Goal: Transaction & Acquisition: Purchase product/service

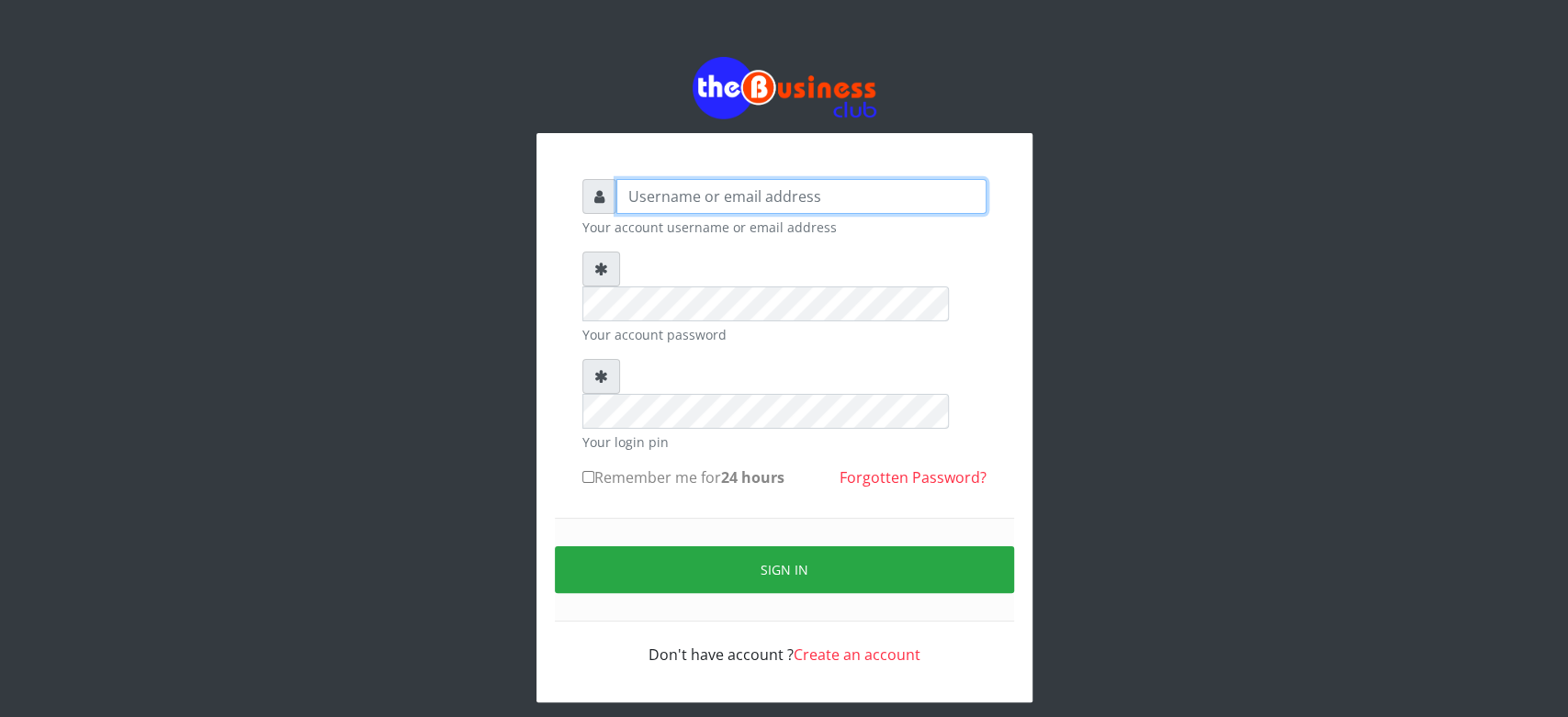
click at [639, 199] on input "text" at bounding box center [801, 196] width 370 height 35
type input "Saremater"
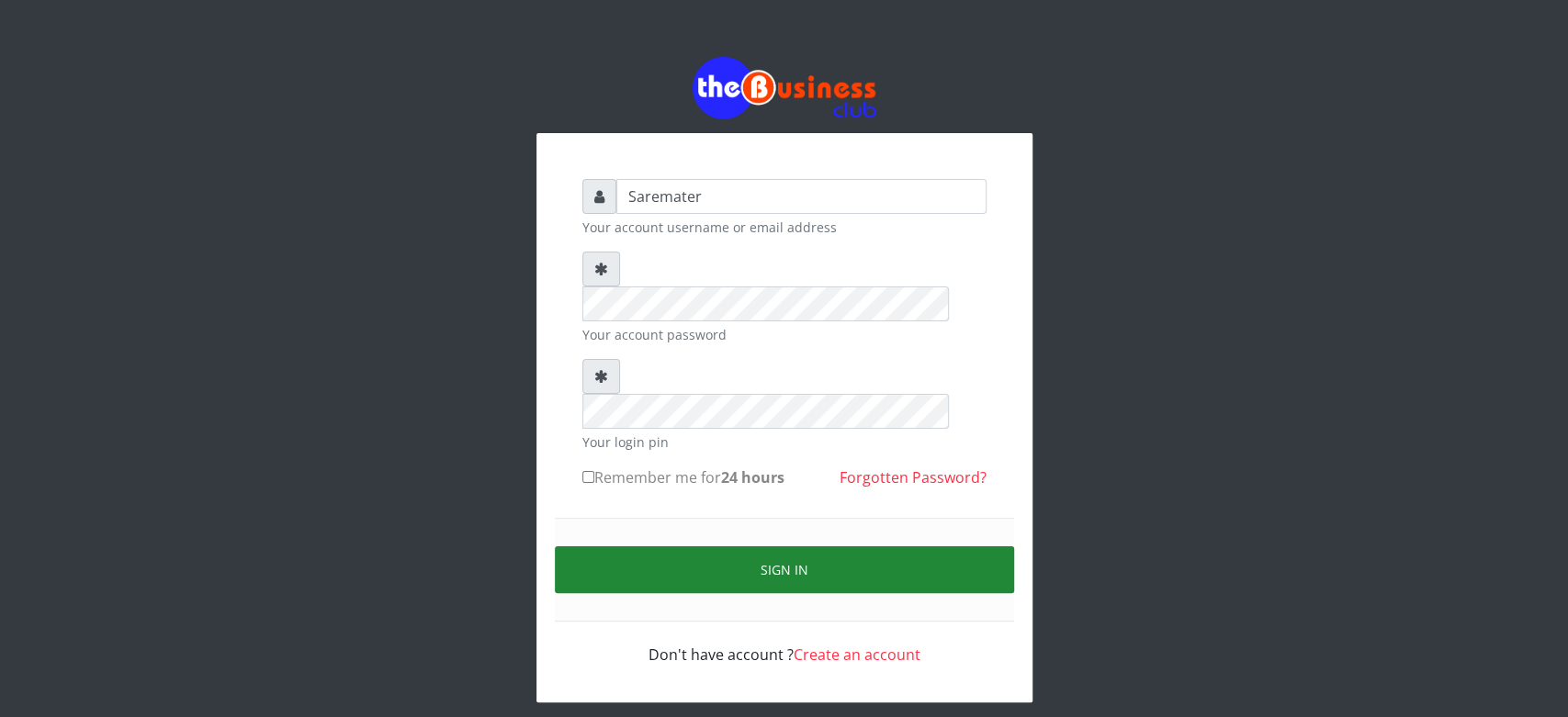
click at [764, 546] on button "Sign in" at bounding box center [784, 570] width 459 height 47
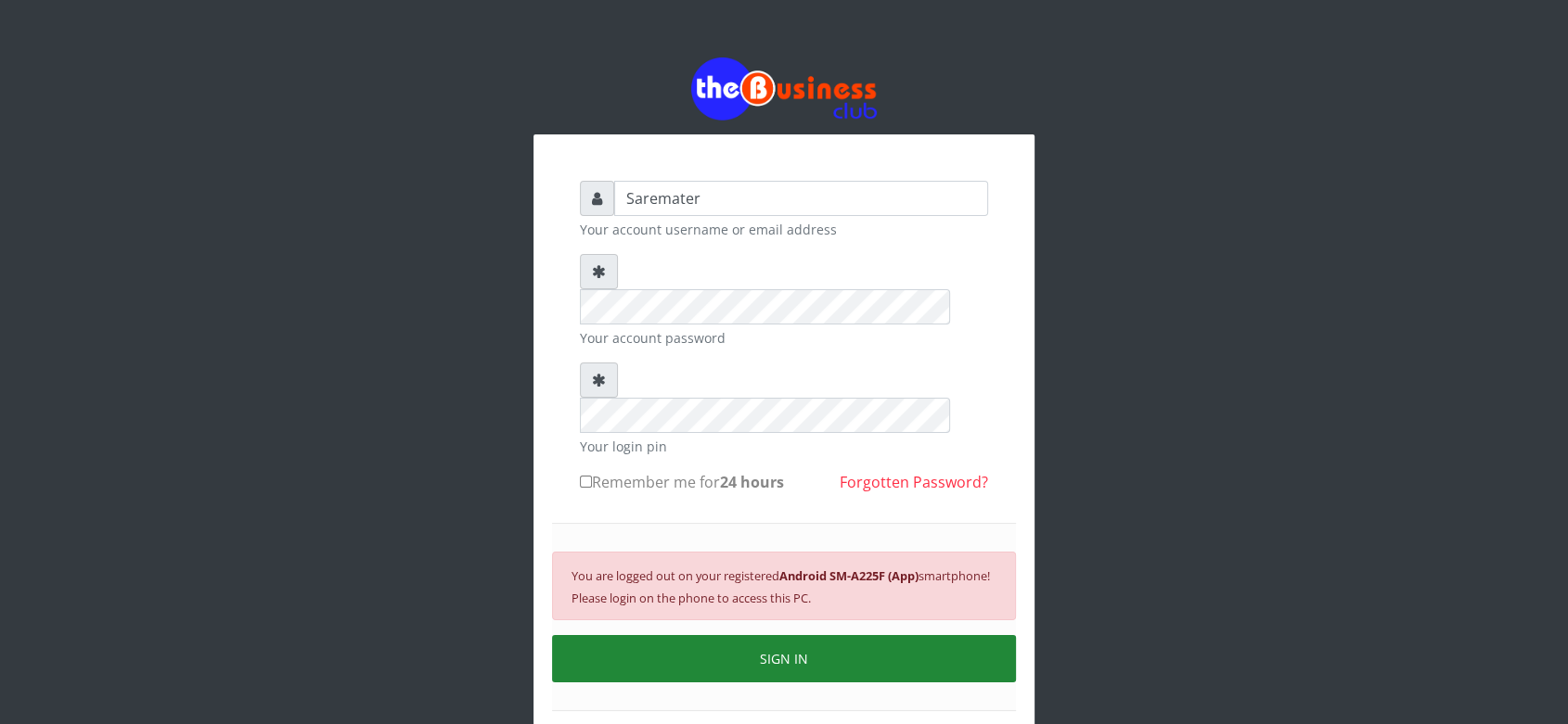
click at [853, 635] on button "SIGN IN" at bounding box center [784, 659] width 464 height 47
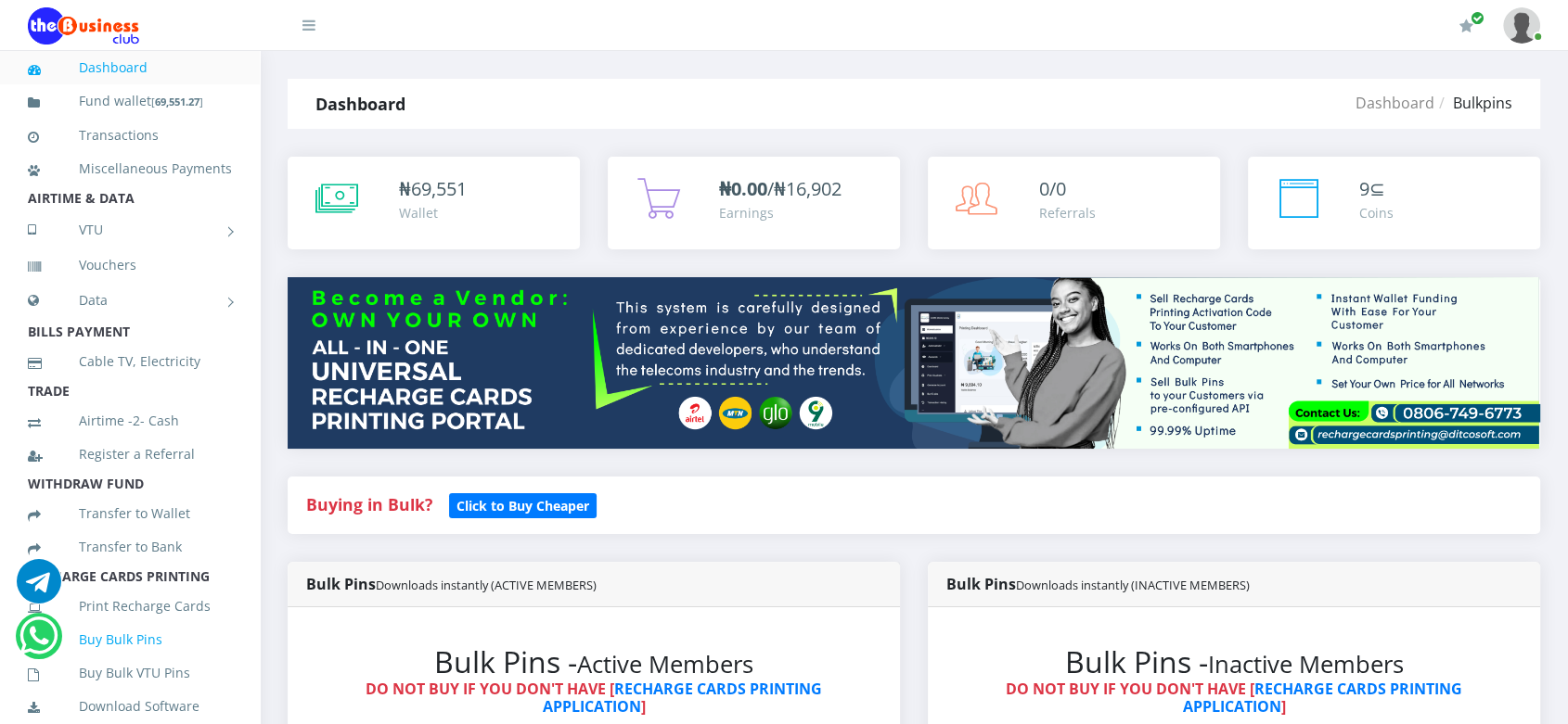
click at [82, 656] on ul "Dashboard Fund wallet [ 69,551.27 ] Transactions Miscellaneous Payments AIRTIME…" at bounding box center [130, 677] width 259 height 1251
click at [82, 656] on link "Buy Bulk Pins" at bounding box center [130, 640] width 205 height 43
click at [526, 507] on b "Click to Buy Cheaper" at bounding box center [523, 505] width 133 height 18
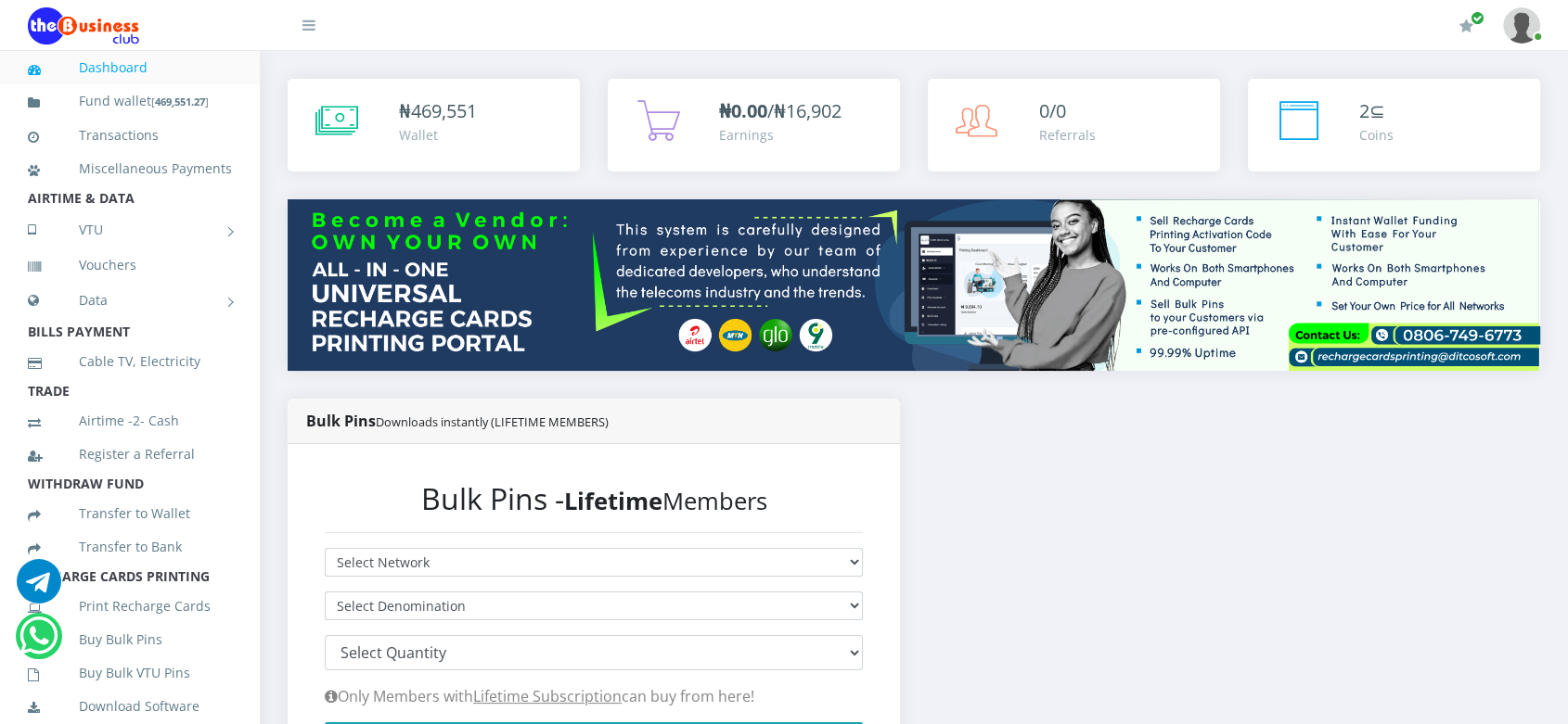
scroll to position [134, 0]
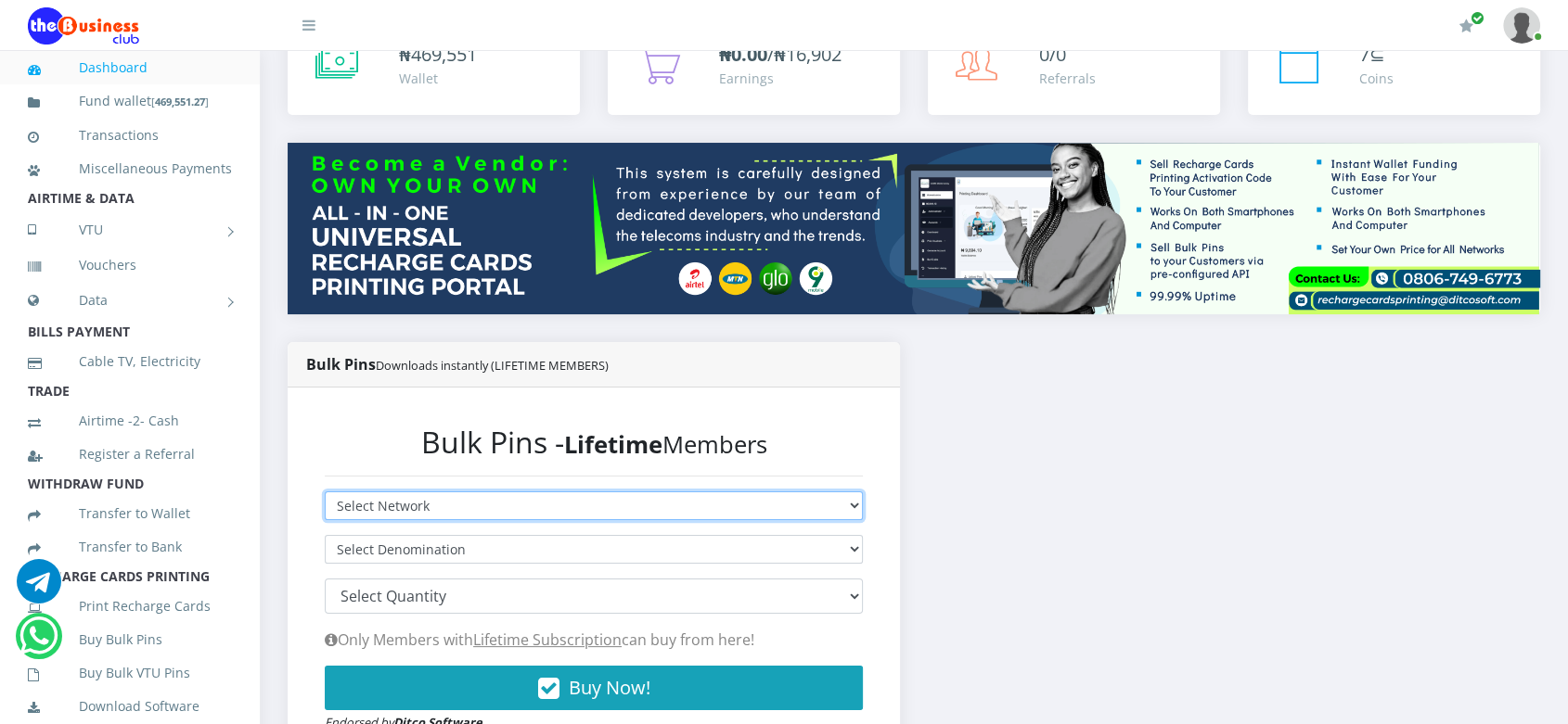
click at [527, 502] on select "Select Network MTN Globacom 9Mobile Airtel" at bounding box center [594, 505] width 538 height 28
select select "Airtel"
click at [325, 491] on select "Select Network MTN Globacom 9Mobile Airtel" at bounding box center [594, 505] width 538 height 28
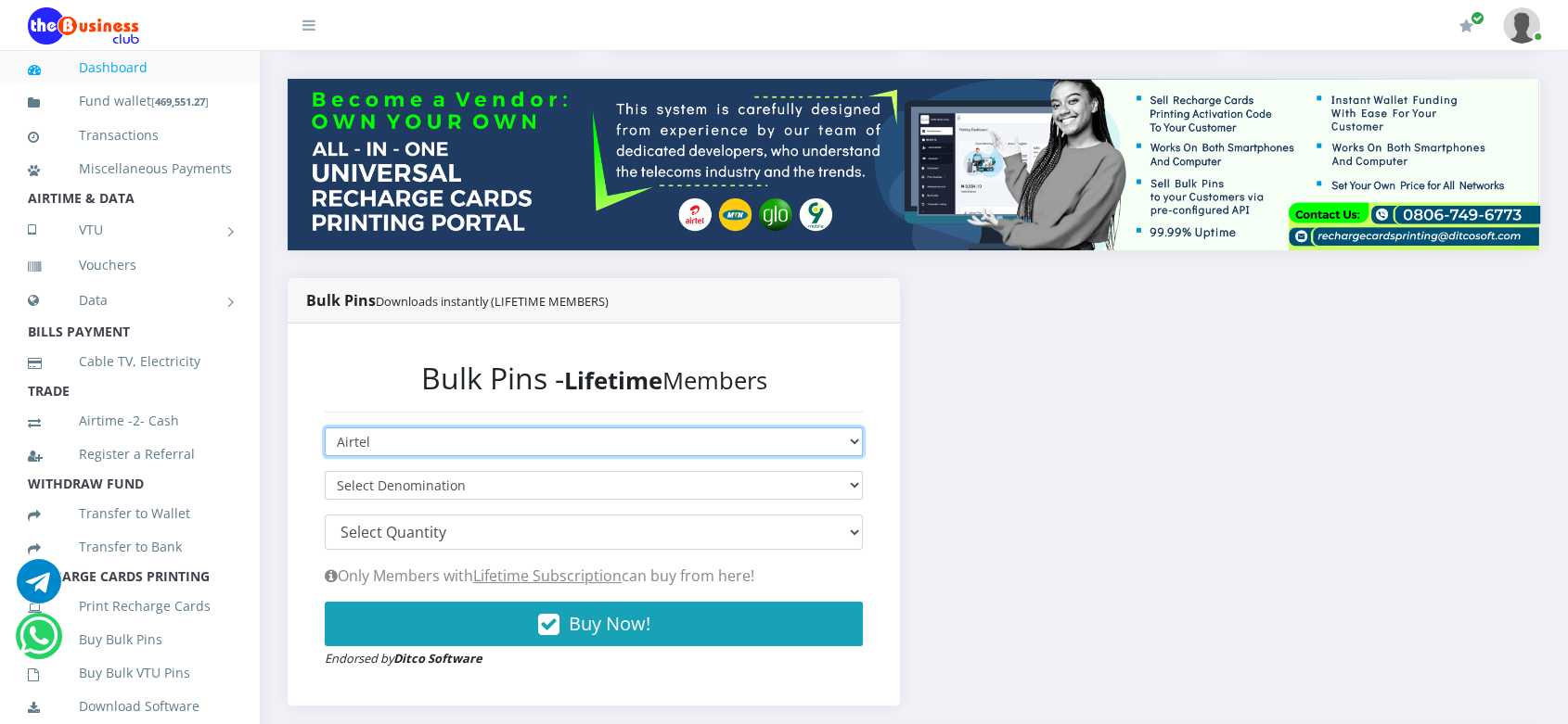
scroll to position [200, 0]
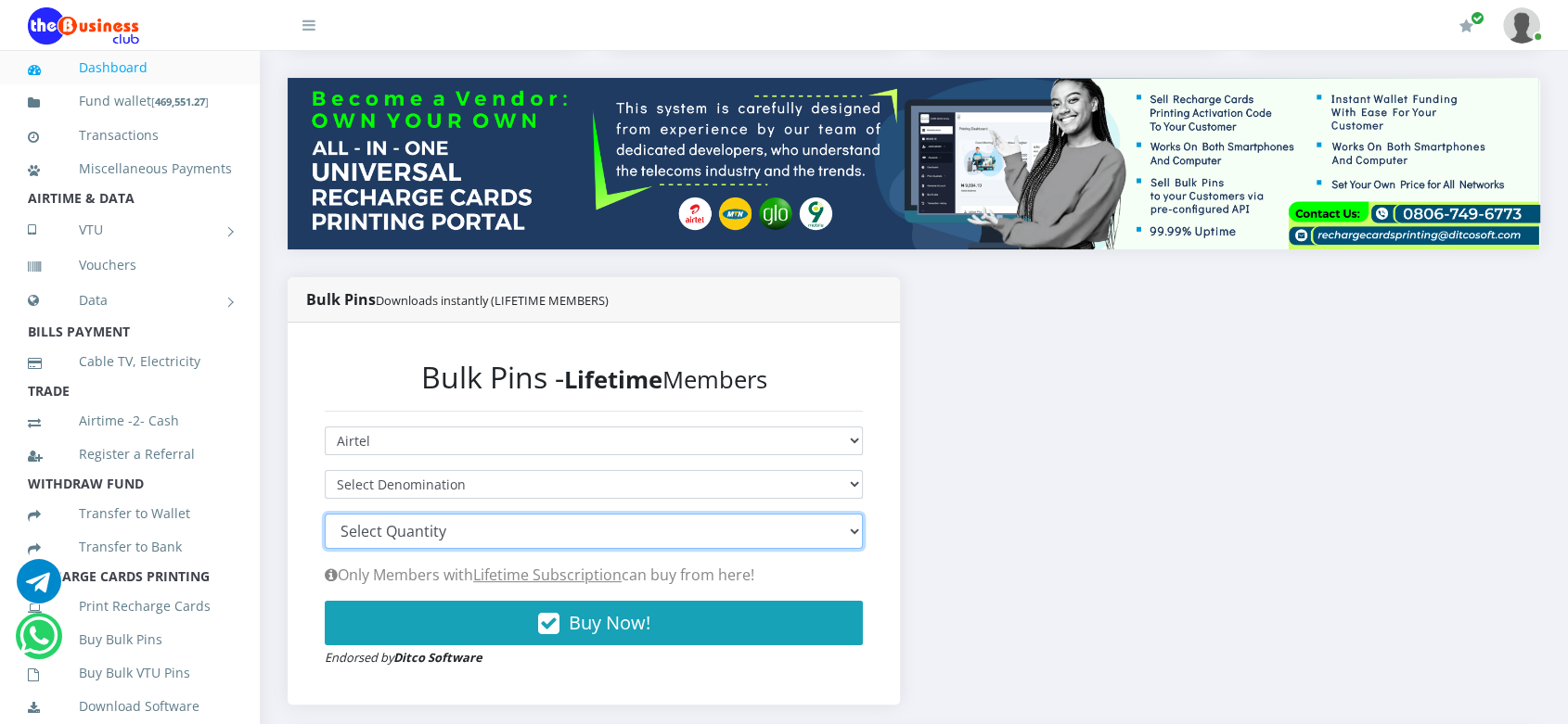
click at [525, 533] on select "100 150 200 300 500 1000" at bounding box center [594, 531] width 538 height 35
select select "500"
click at [325, 514] on select "100 150 200 300 500 1000" at bounding box center [594, 531] width 538 height 35
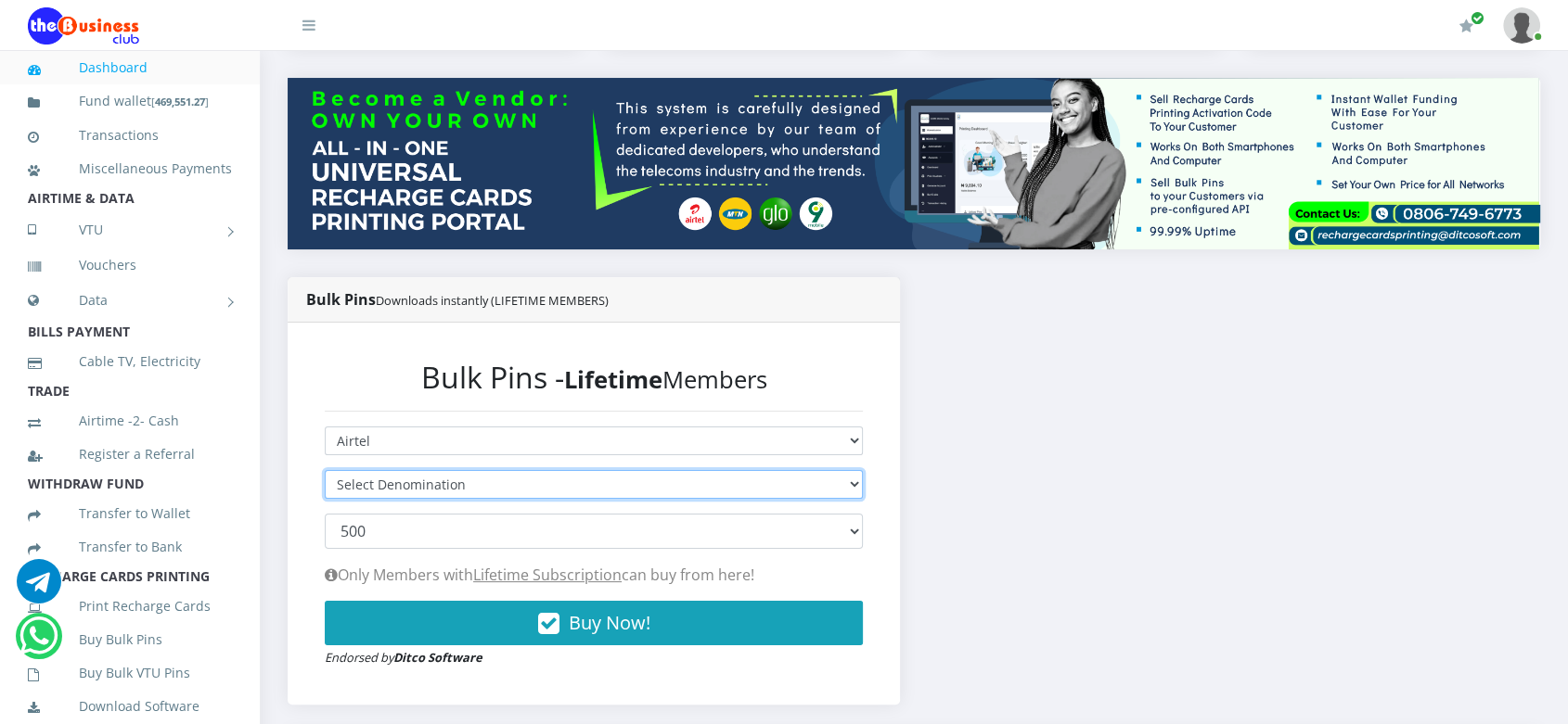
click at [433, 481] on select "Select Denomination Airtel NGN100 - ₦96.28 Airtel NGN200 - ₦192.56 Airtel NGN50…" at bounding box center [594, 485] width 538 height 28
select select "192.56-200"
click at [325, 470] on select "Select Denomination Airtel NGN100 - ₦96.28 Airtel NGN200 - ₦192.56 Airtel NGN50…" at bounding box center [594, 485] width 538 height 28
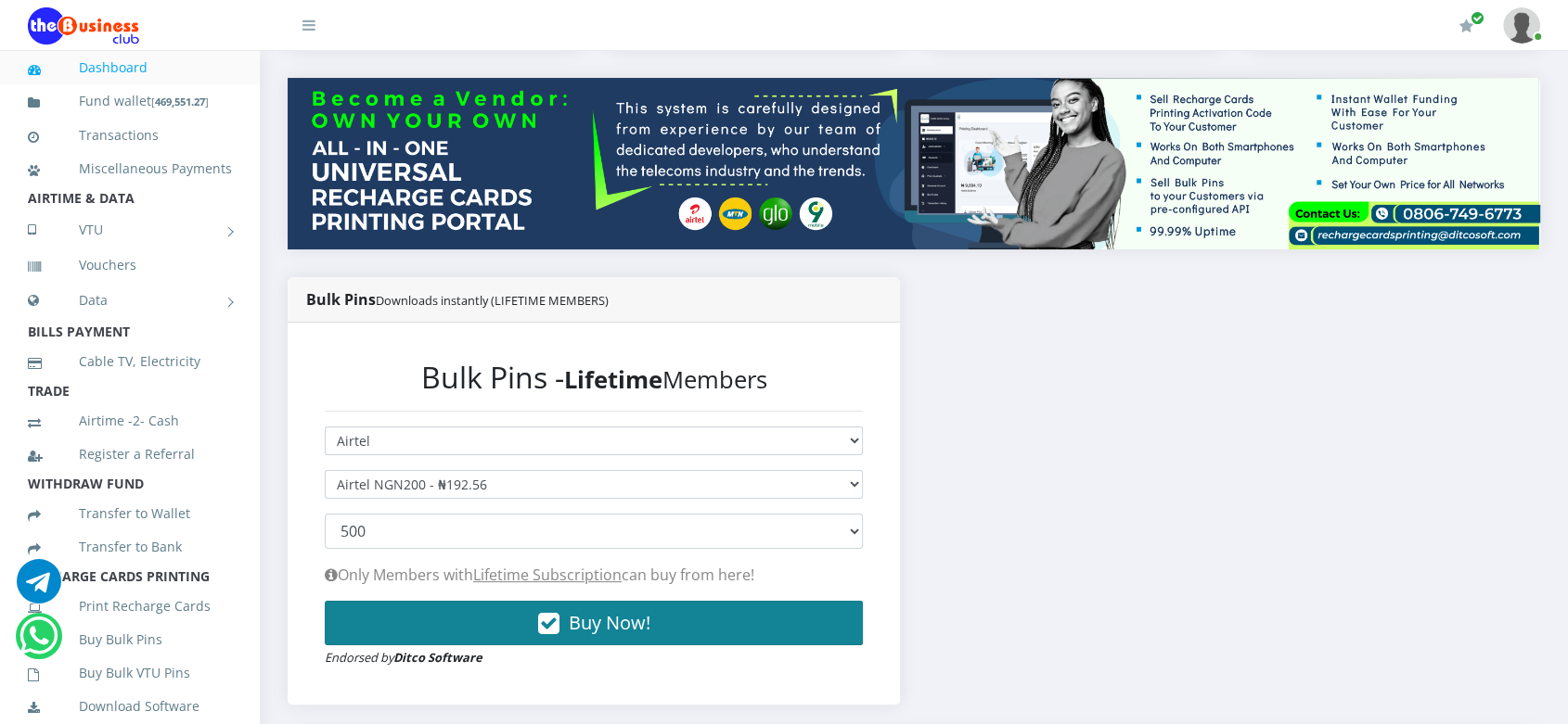
click at [594, 627] on span "Buy Now!" at bounding box center [610, 623] width 81 height 25
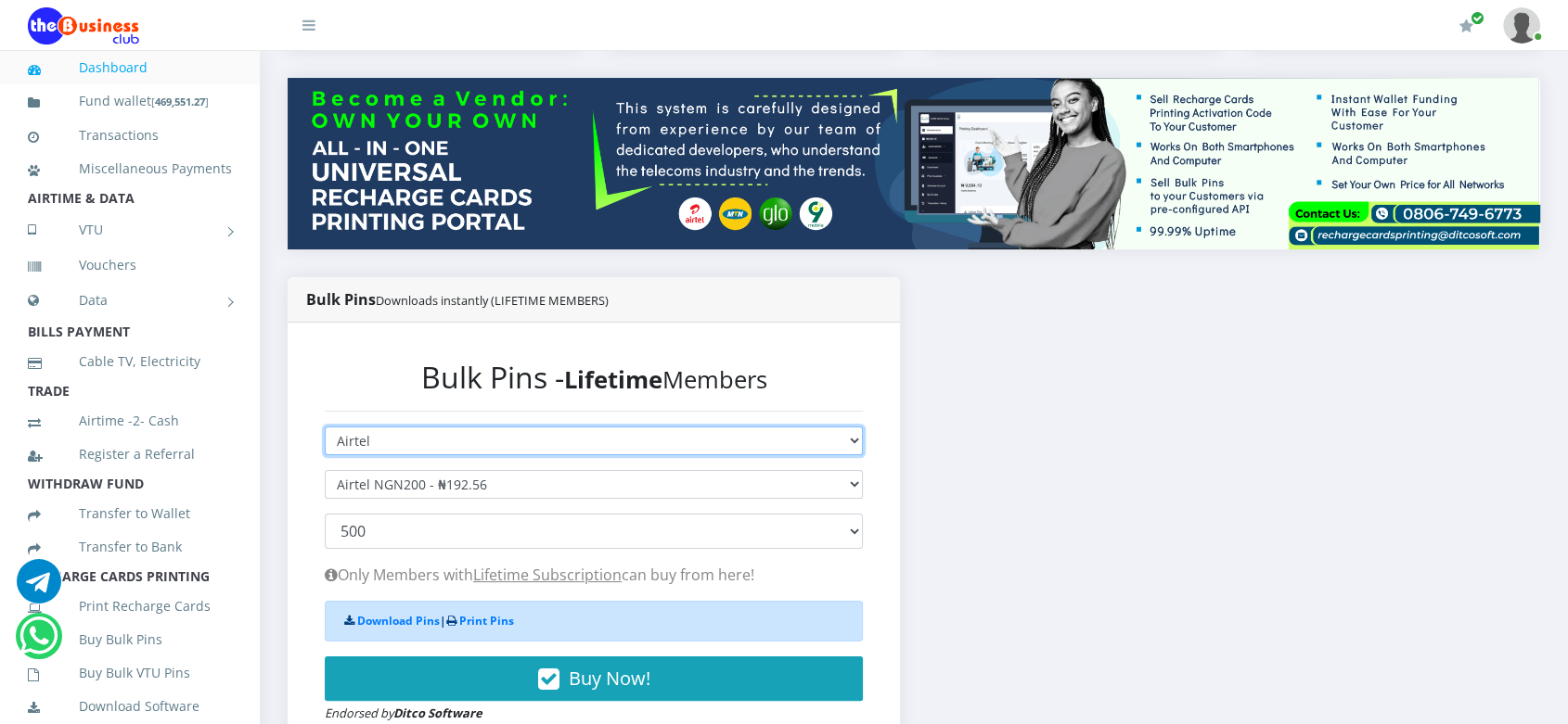
click at [506, 442] on select "Select Network MTN Globacom 9Mobile Airtel" at bounding box center [594, 441] width 538 height 28
select select "MTN"
click at [325, 427] on select "Select Network MTN Globacom 9Mobile Airtel" at bounding box center [594, 441] width 538 height 28
select select
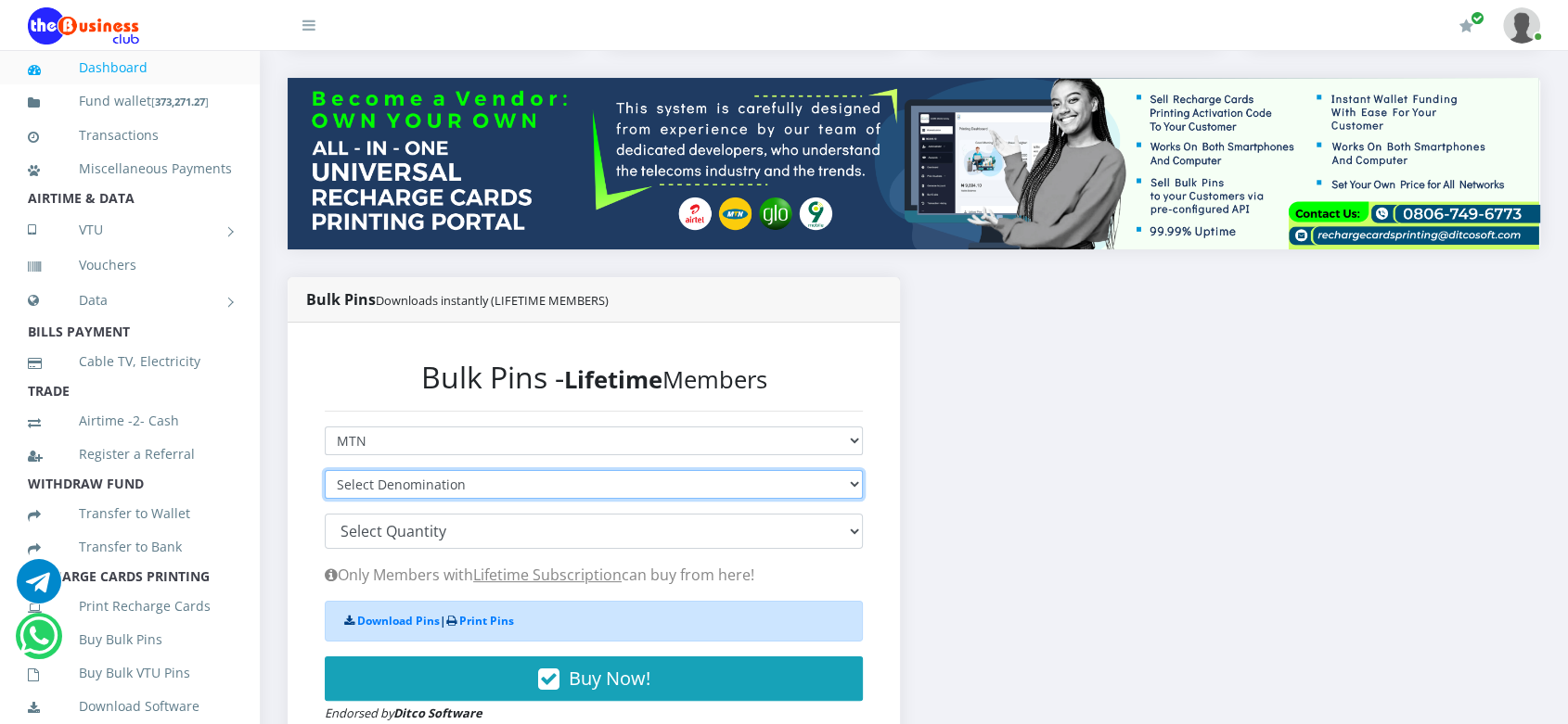
click at [496, 485] on select "Select Denomination MTN NGN100 - ₦96.94 MTN NGN200 - ₦193.88 MTN NGN400 - ₦387.…" at bounding box center [594, 485] width 538 height 28
select select "193.88-200"
click at [325, 470] on select "Select Denomination MTN NGN100 - ₦96.94 MTN NGN200 - ₦193.88 MTN NGN400 - ₦387.…" at bounding box center [594, 485] width 538 height 28
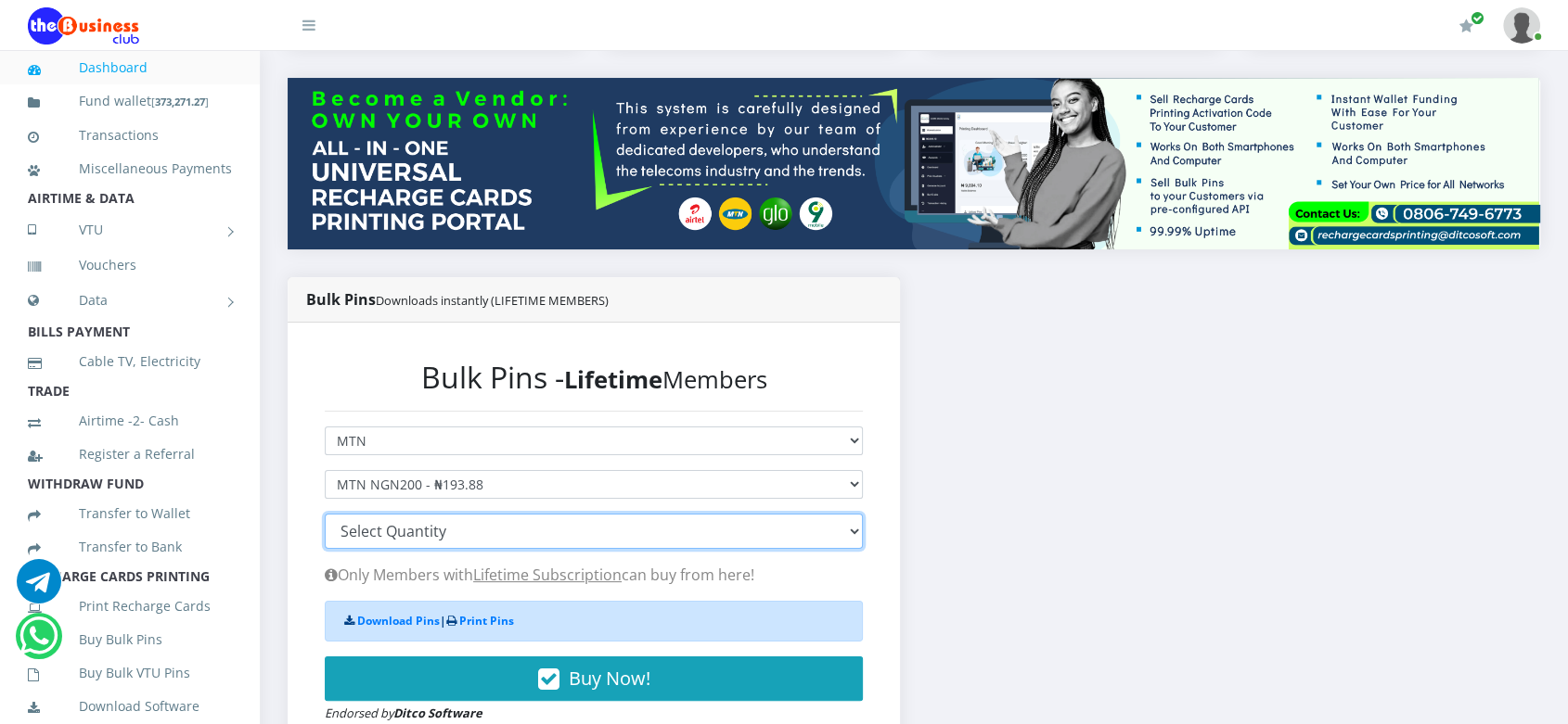
click at [508, 537] on select "100 150 200 300 500 1000" at bounding box center [594, 531] width 538 height 35
select select "500"
click at [325, 514] on select "100 150 200 300 500 1000" at bounding box center [594, 531] width 538 height 35
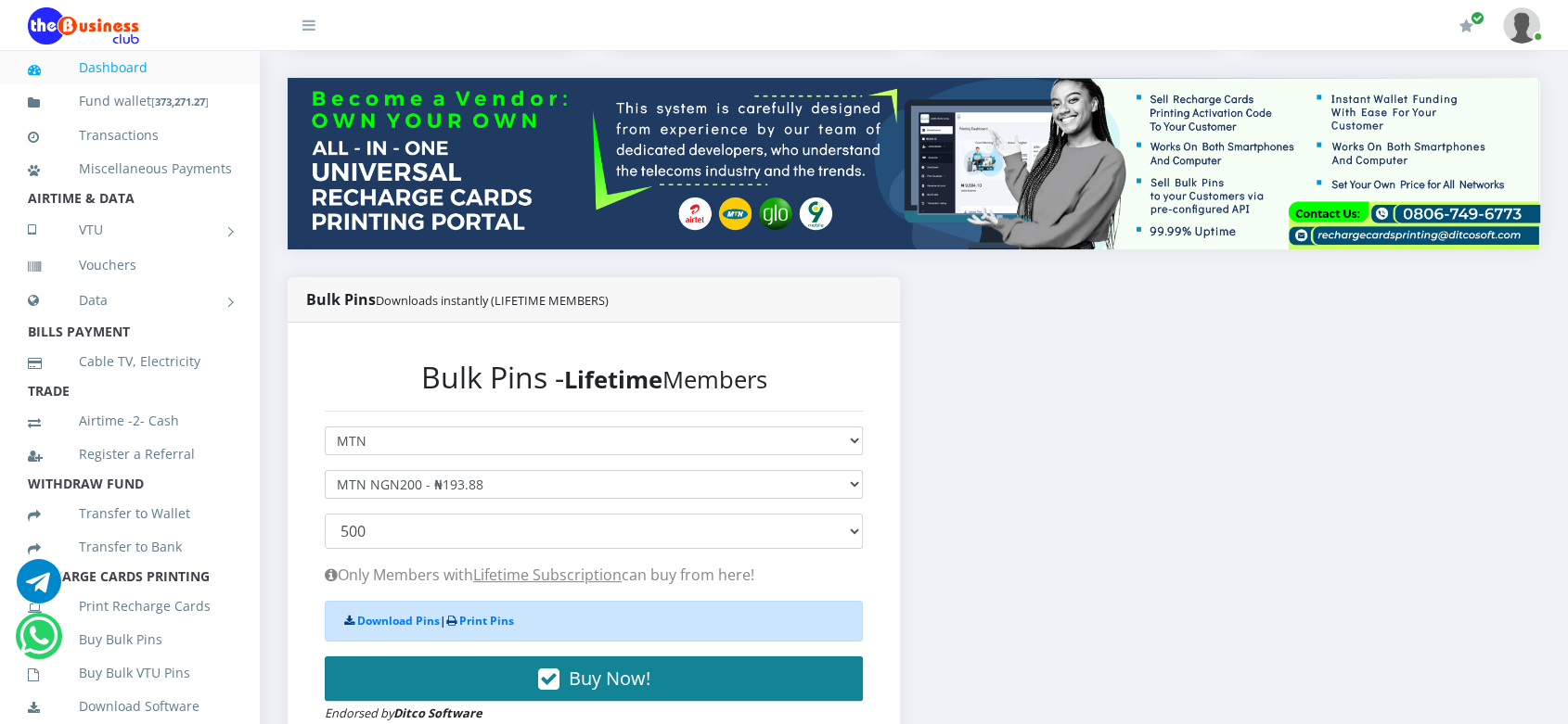
click at [664, 687] on button "Buy Now!" at bounding box center [594, 679] width 538 height 44
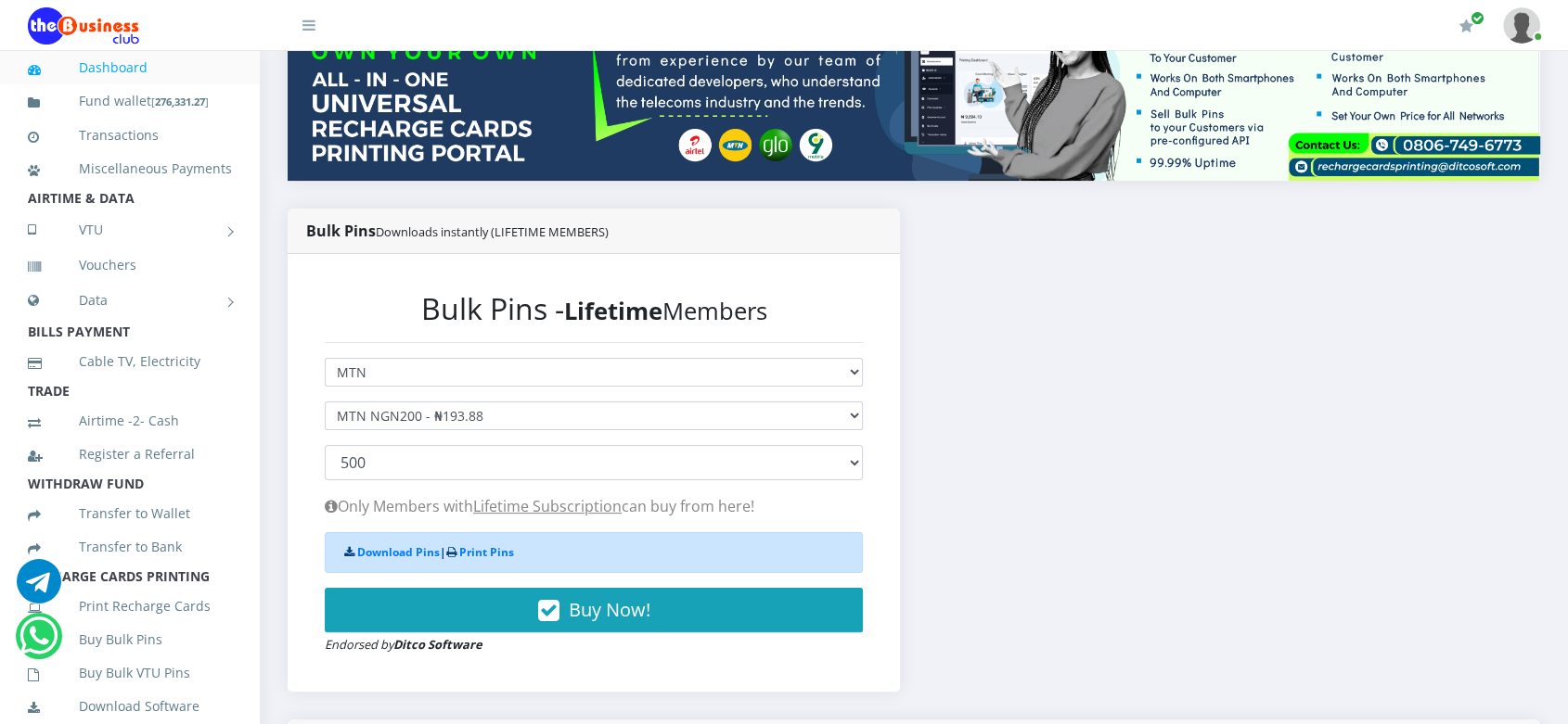
scroll to position [313, 0]
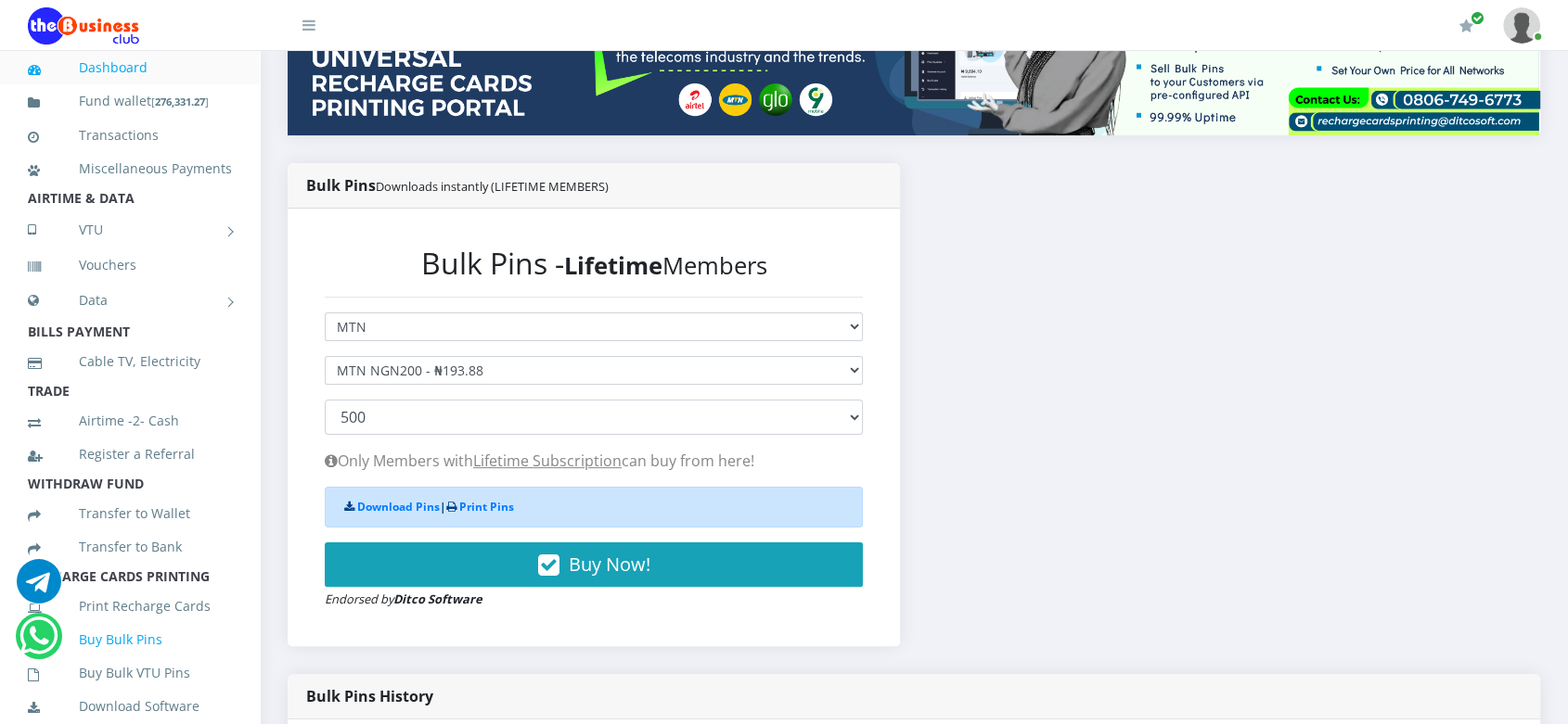
click at [111, 662] on link "Buy Bulk Pins" at bounding box center [130, 640] width 205 height 43
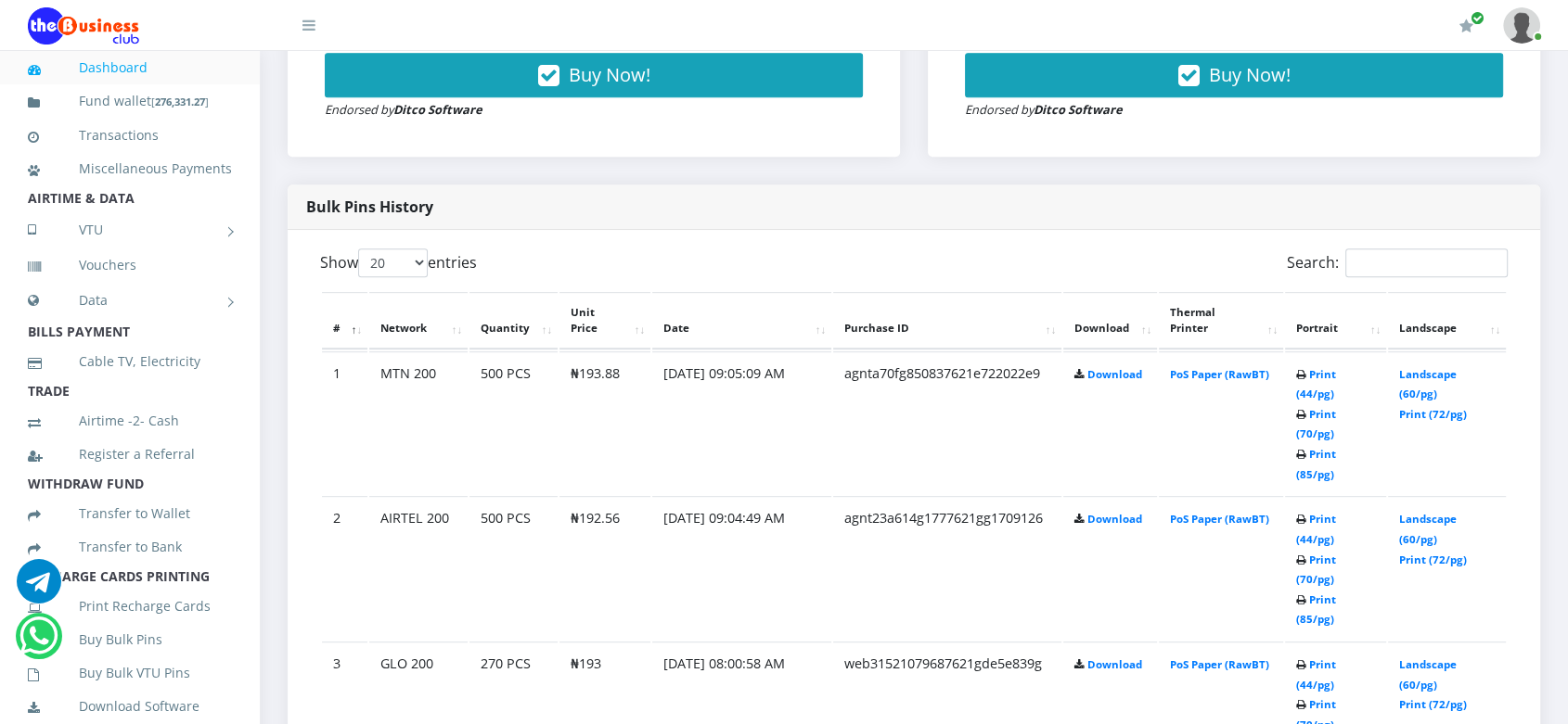
scroll to position [839, 0]
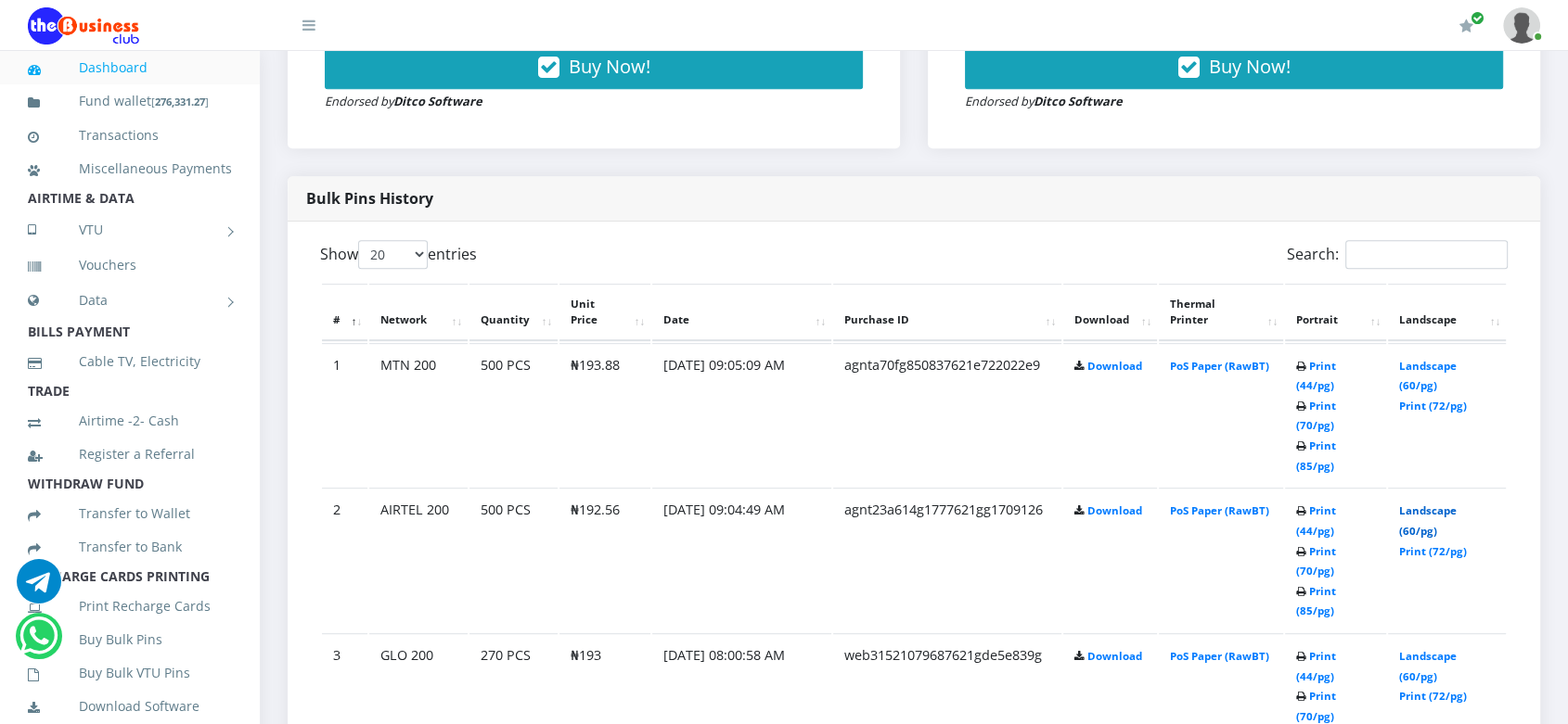
click at [1429, 503] on link "Landscape (60/pg)" at bounding box center [1428, 521] width 58 height 34
click at [1426, 362] on link "Landscape (60/pg)" at bounding box center [1428, 376] width 58 height 34
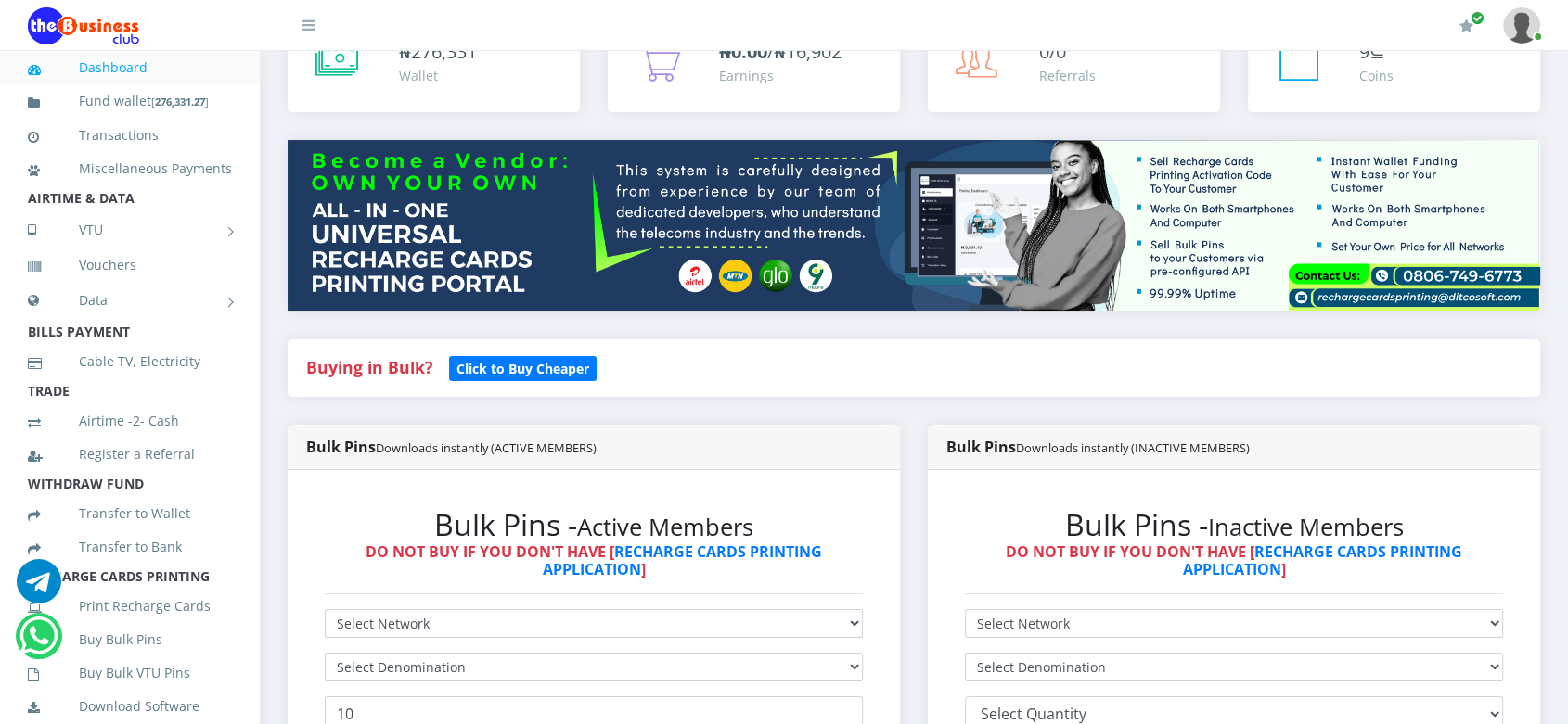
scroll to position [143, 0]
